Goal: Navigation & Orientation: Find specific page/section

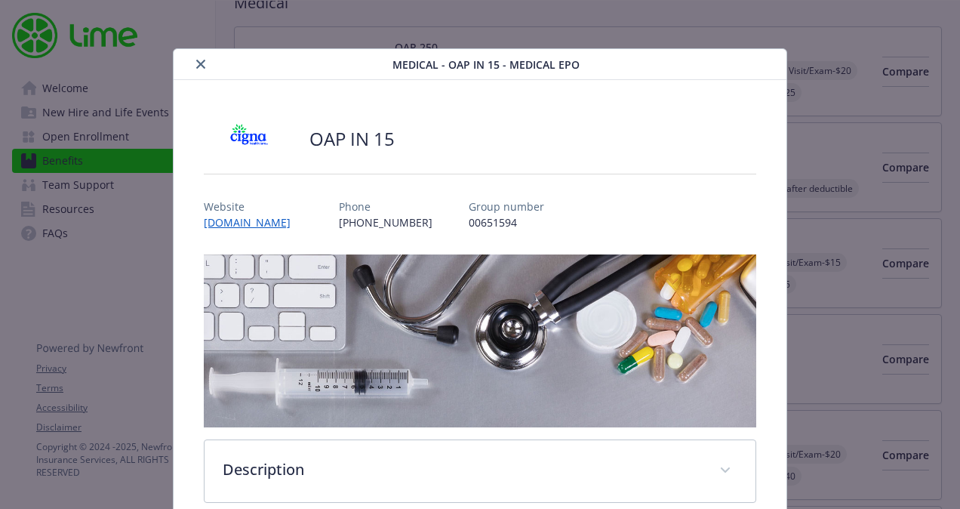
scroll to position [779, 0]
